Goal: Information Seeking & Learning: Find specific fact

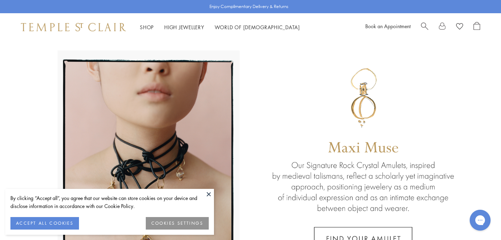
click at [424, 23] on span "Search" at bounding box center [424, 25] width 7 height 7
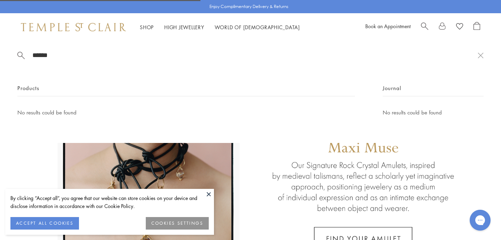
type input "******"
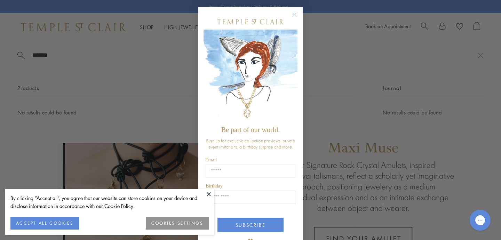
click at [391, 34] on div "Close dialog Be part of our world. Sign up for exclusive collection previews, p…" at bounding box center [250, 120] width 501 height 240
click at [293, 14] on circle "Close dialog" at bounding box center [294, 15] width 8 height 8
